Goal: Find specific page/section: Find specific page/section

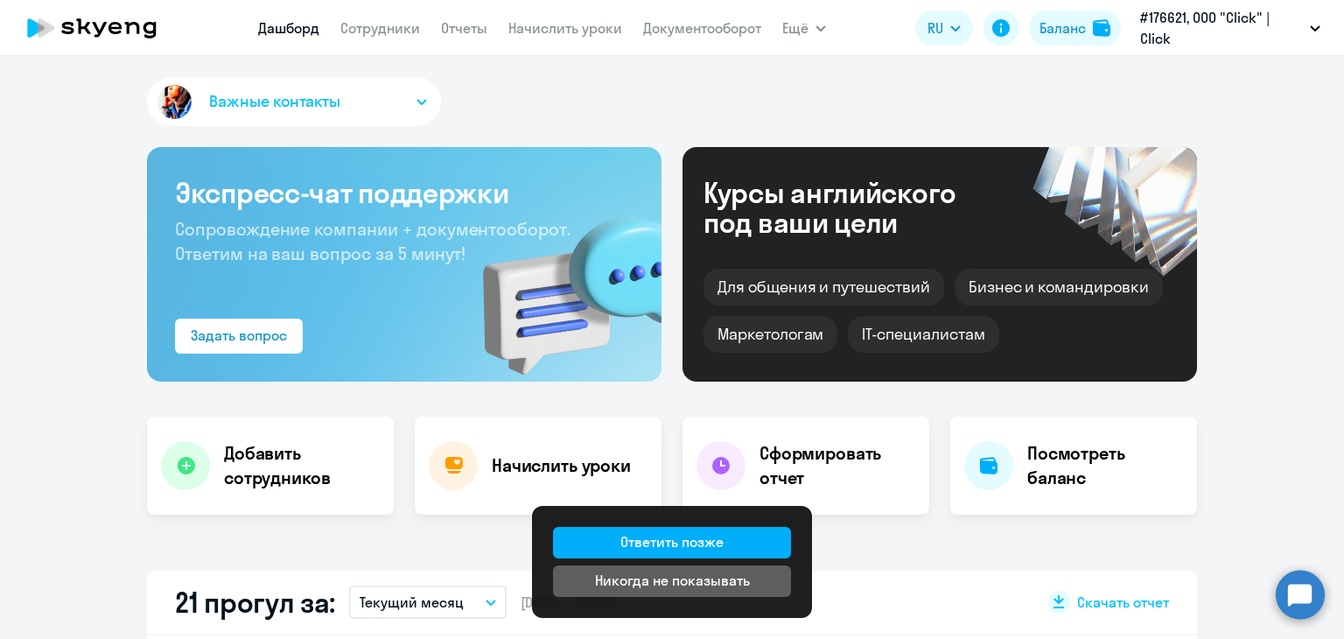
select select "30"
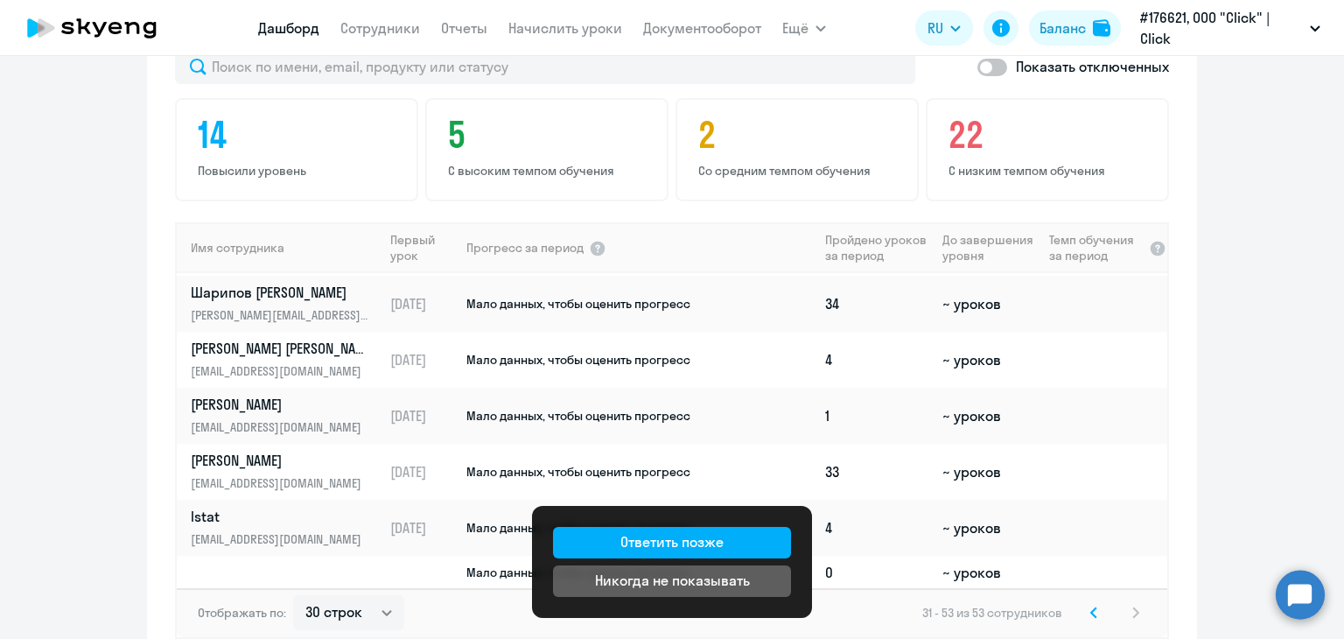
click at [1230, 410] on app-progress-dashboard "Прогресс за: Весь период – [DATE] — [DATE] Как мы считаем Скачать отчет Показат…" at bounding box center [672, 322] width 1344 height 705
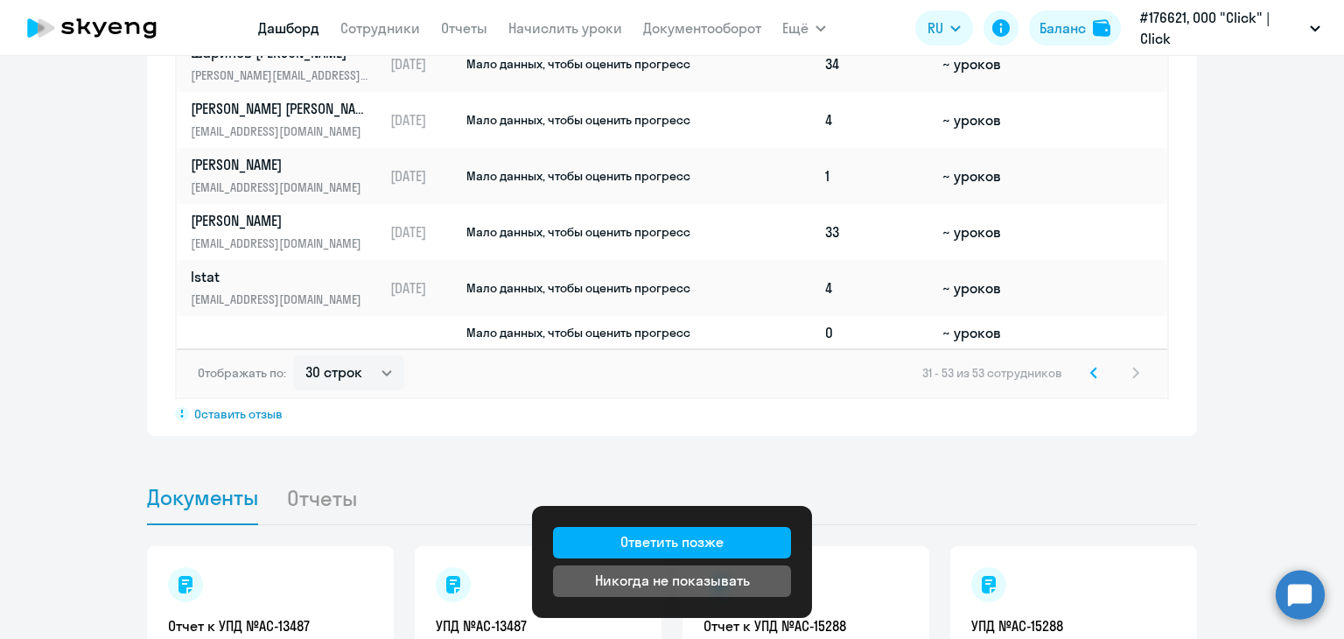
scroll to position [1400, 0]
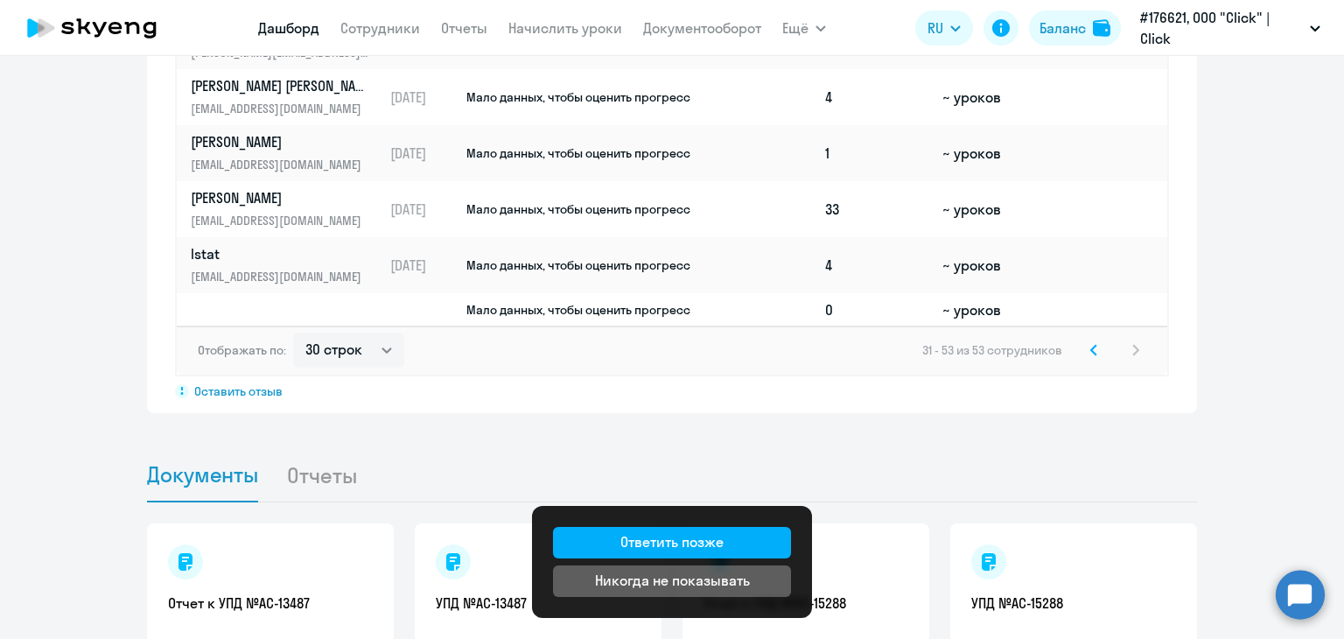
click at [1209, 474] on app-documents-reports-dashboard "Документы Отчеты Отчет к УПД №AC-13487 Скачать УПД №AC-13487 Скачать Отчет к УП…" at bounding box center [672, 631] width 1344 height 366
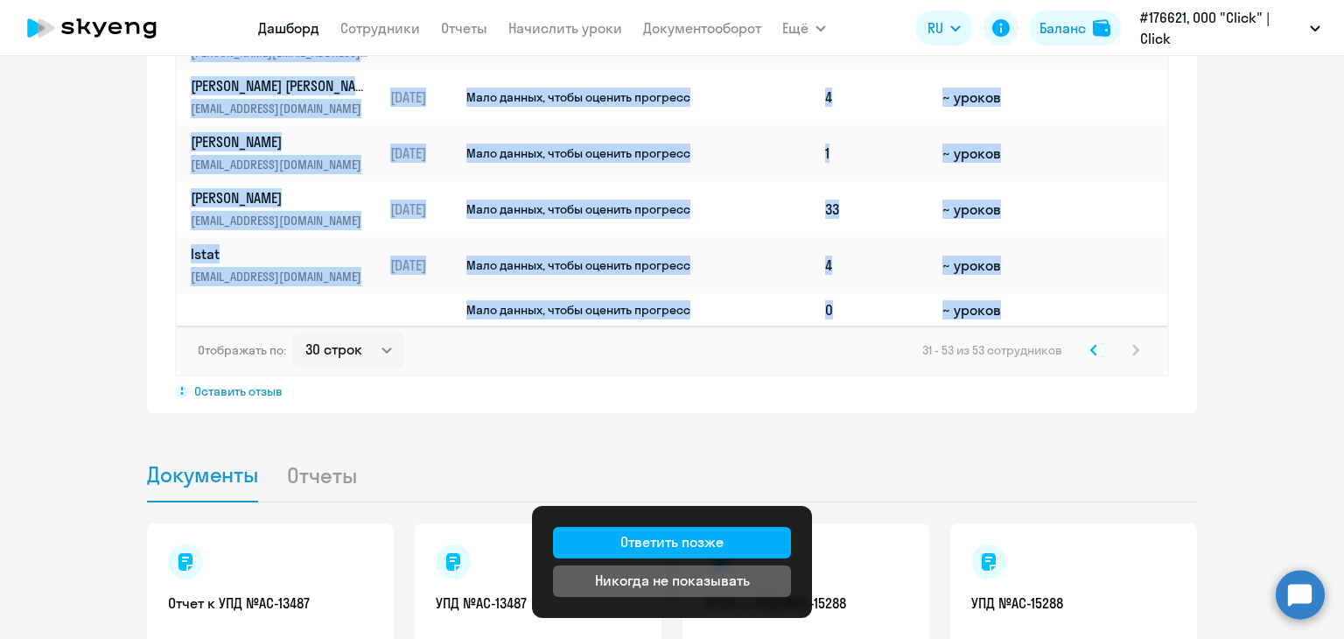
click at [1209, 474] on app-documents-reports-dashboard "Документы Отчеты Отчет к УПД №AC-13487 Скачать УПД №AC-13487 Скачать Отчет к УП…" at bounding box center [672, 631] width 1344 height 366
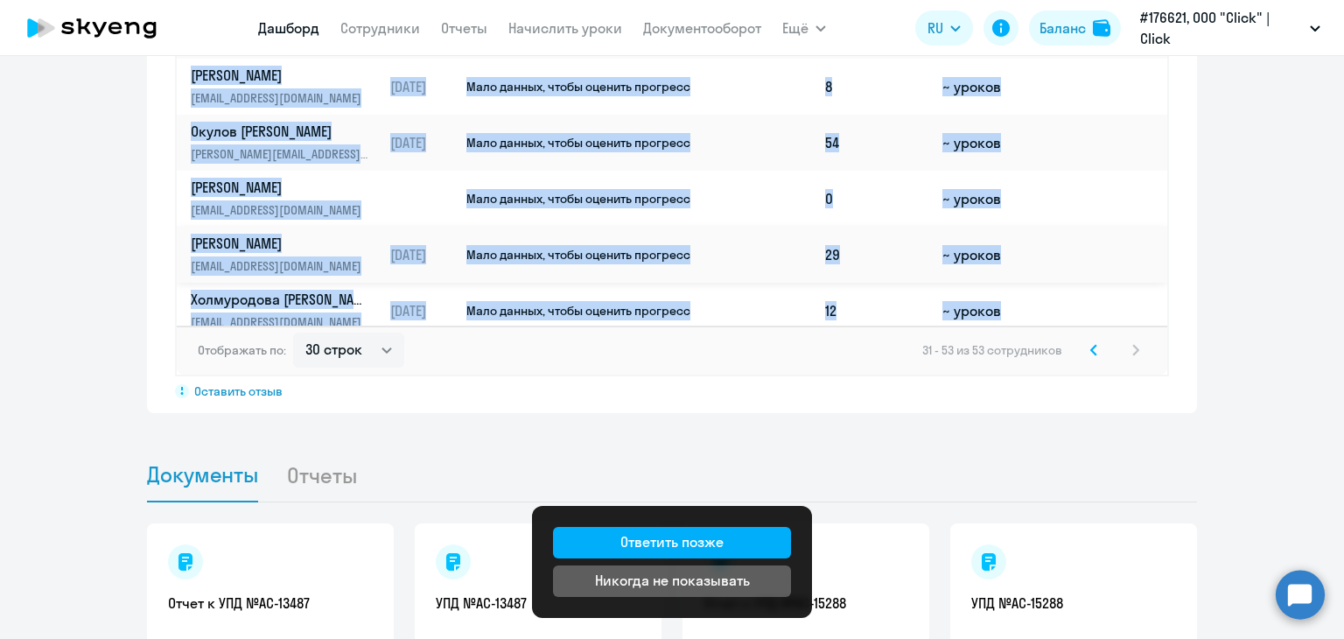
scroll to position [249, 0]
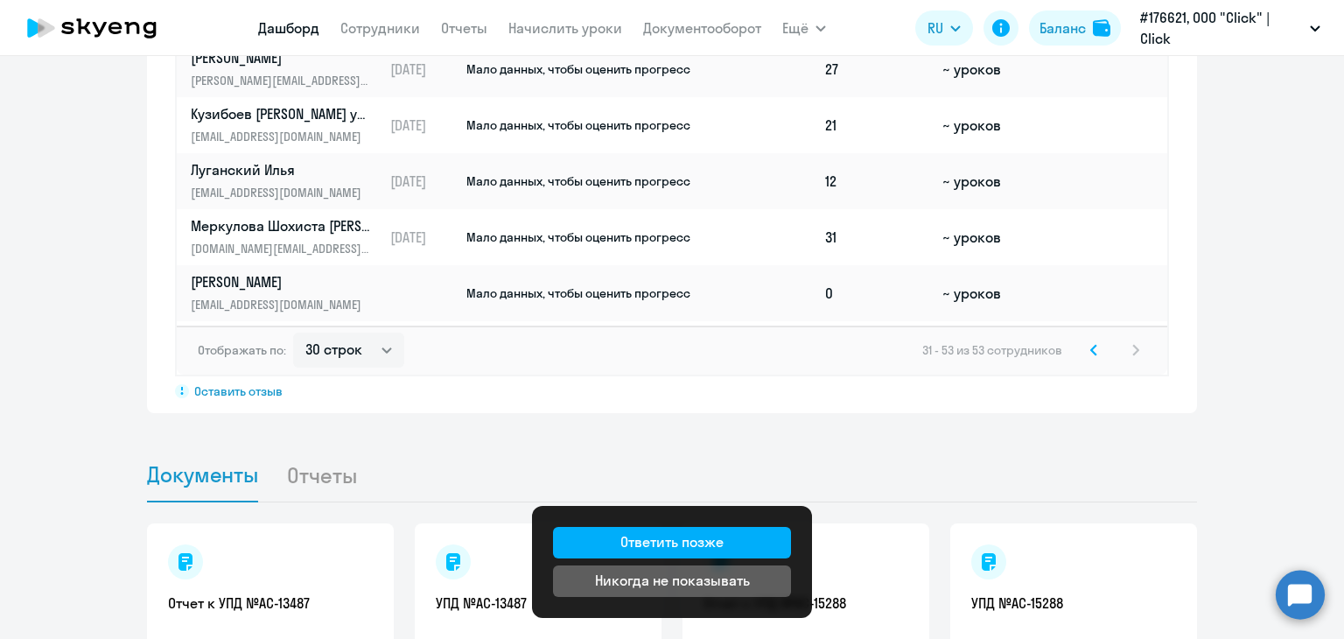
click at [1083, 351] on svg-icon at bounding box center [1093, 350] width 21 height 21
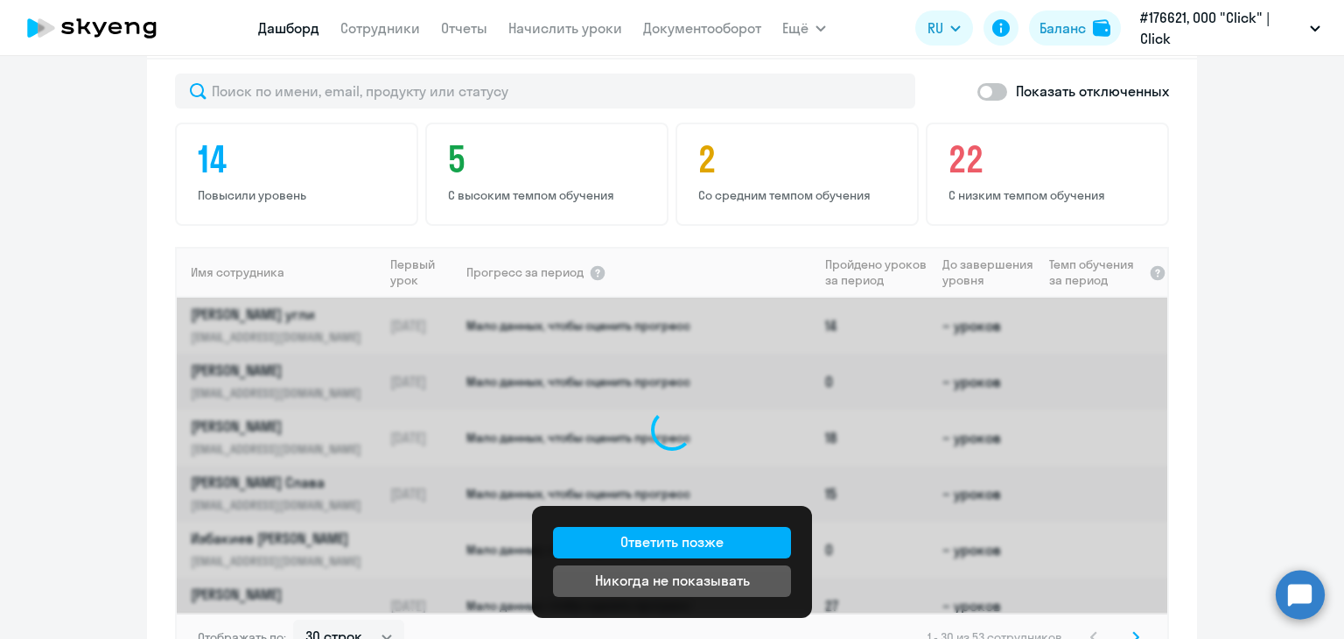
scroll to position [963, 0]
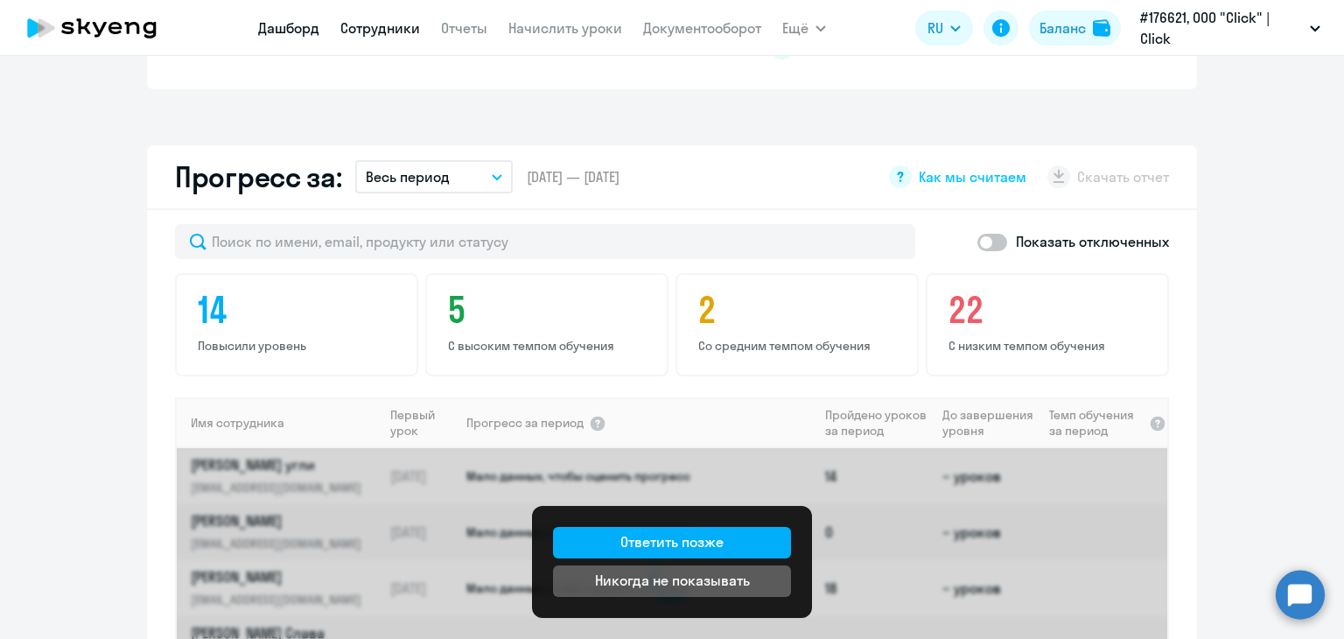
click at [406, 33] on link "Сотрудники" at bounding box center [380, 28] width 80 height 18
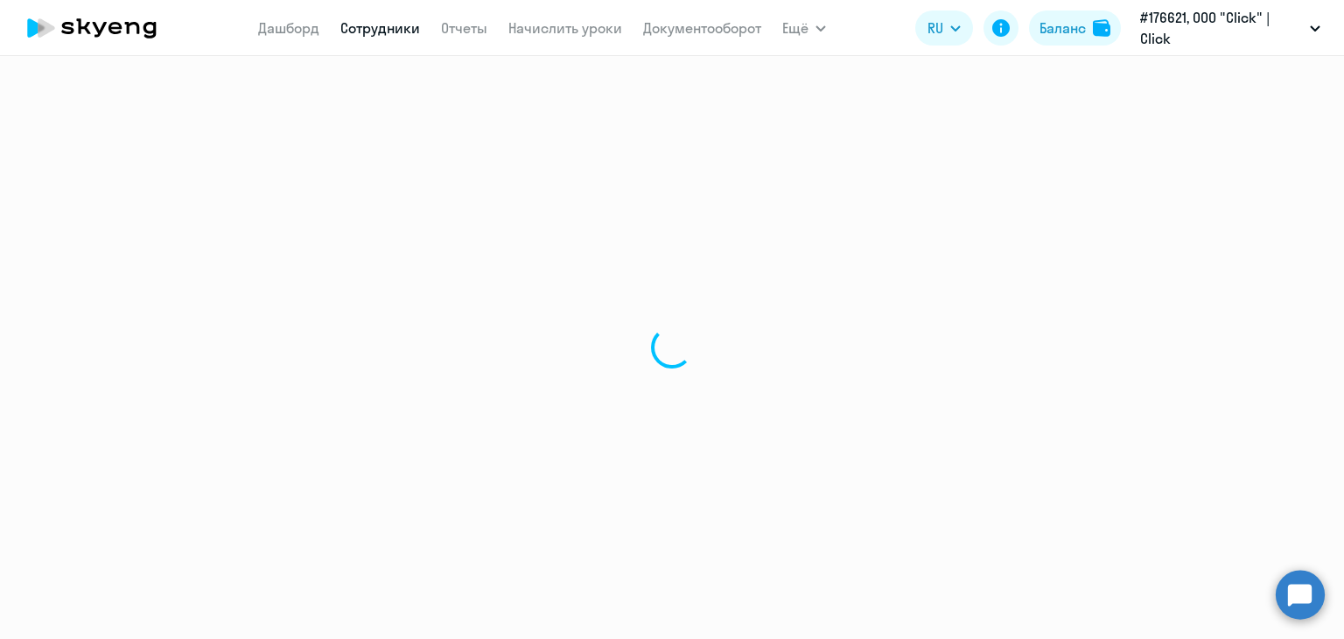
select select "30"
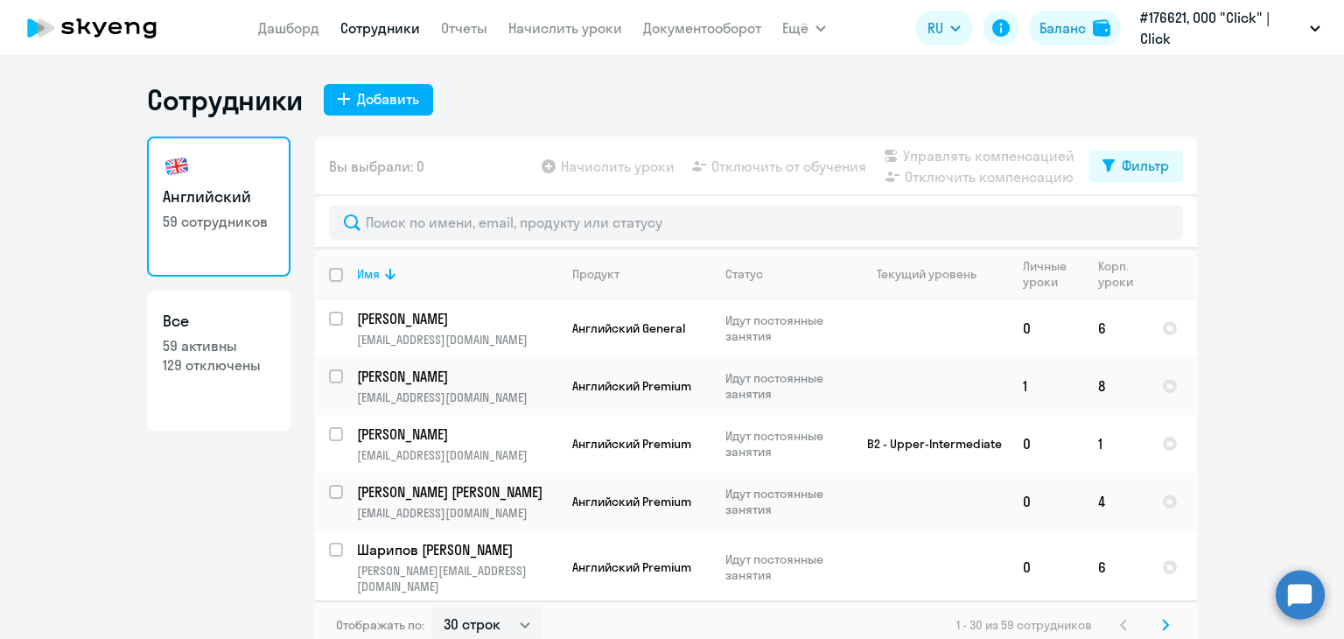
select select "30"
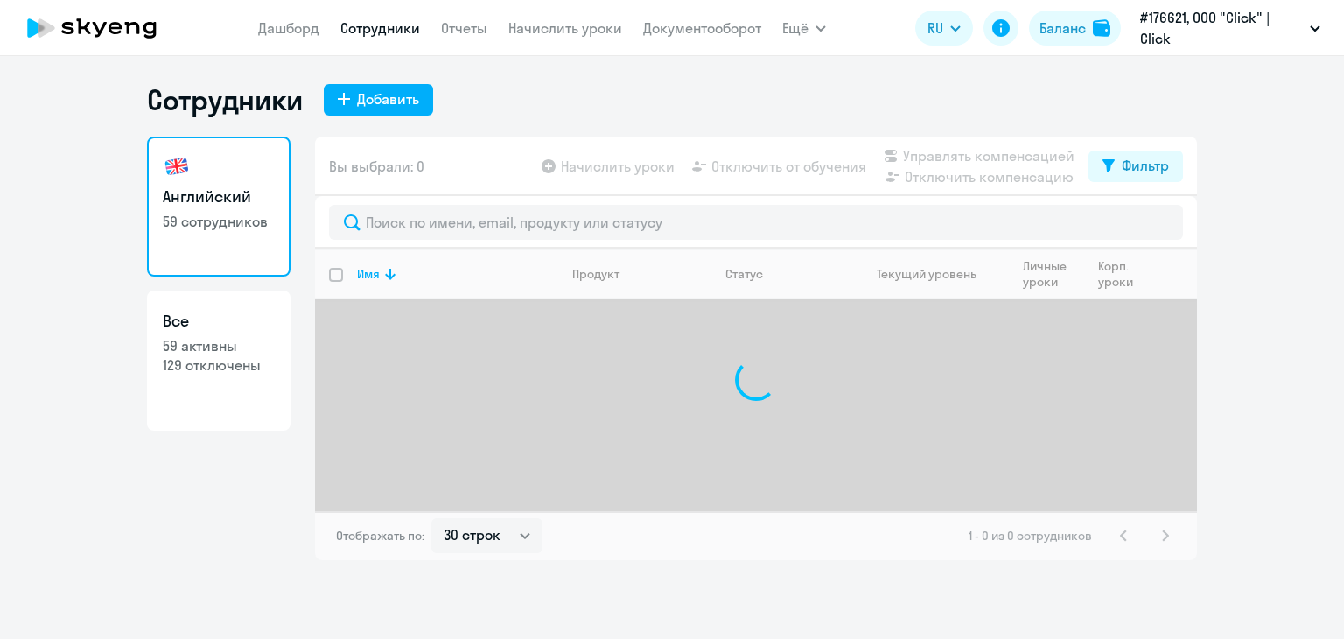
select select "30"
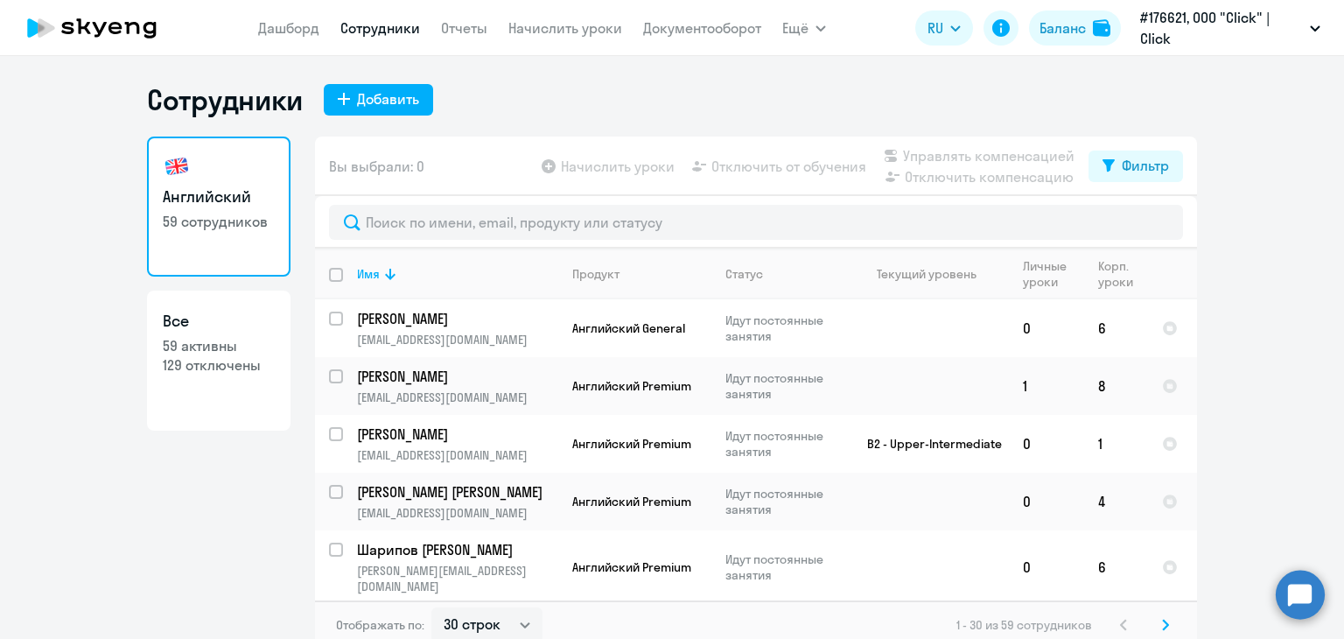
click at [483, 92] on div "Сотрудники Добавить" at bounding box center [672, 99] width 1050 height 35
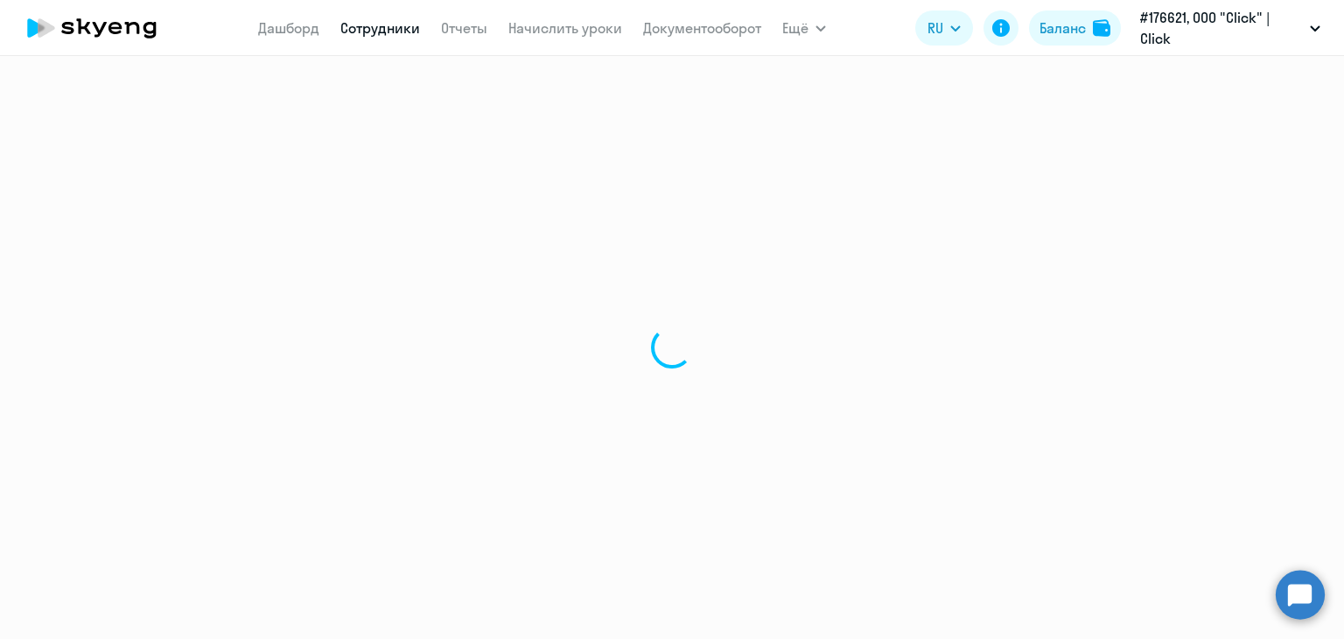
select select "30"
